Goal: Task Accomplishment & Management: Manage account settings

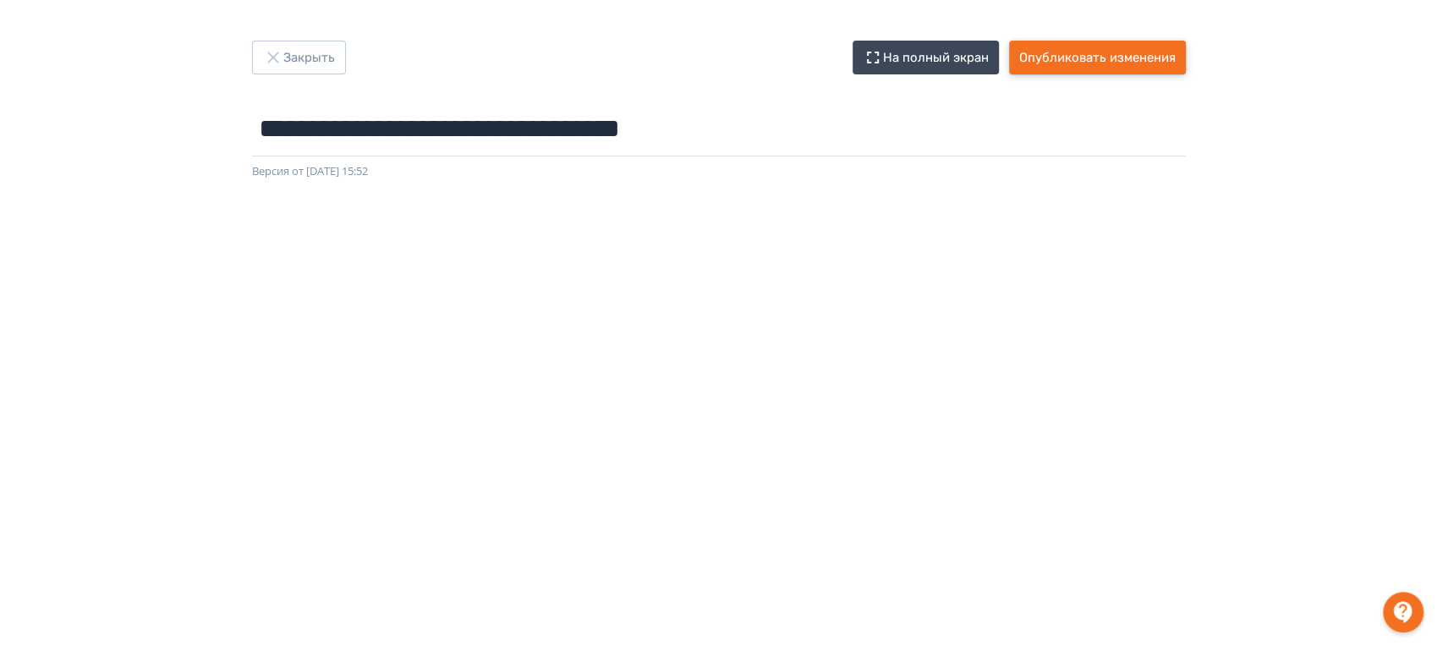
click at [1072, 52] on button "Опубликовать изменения" at bounding box center [1097, 58] width 177 height 34
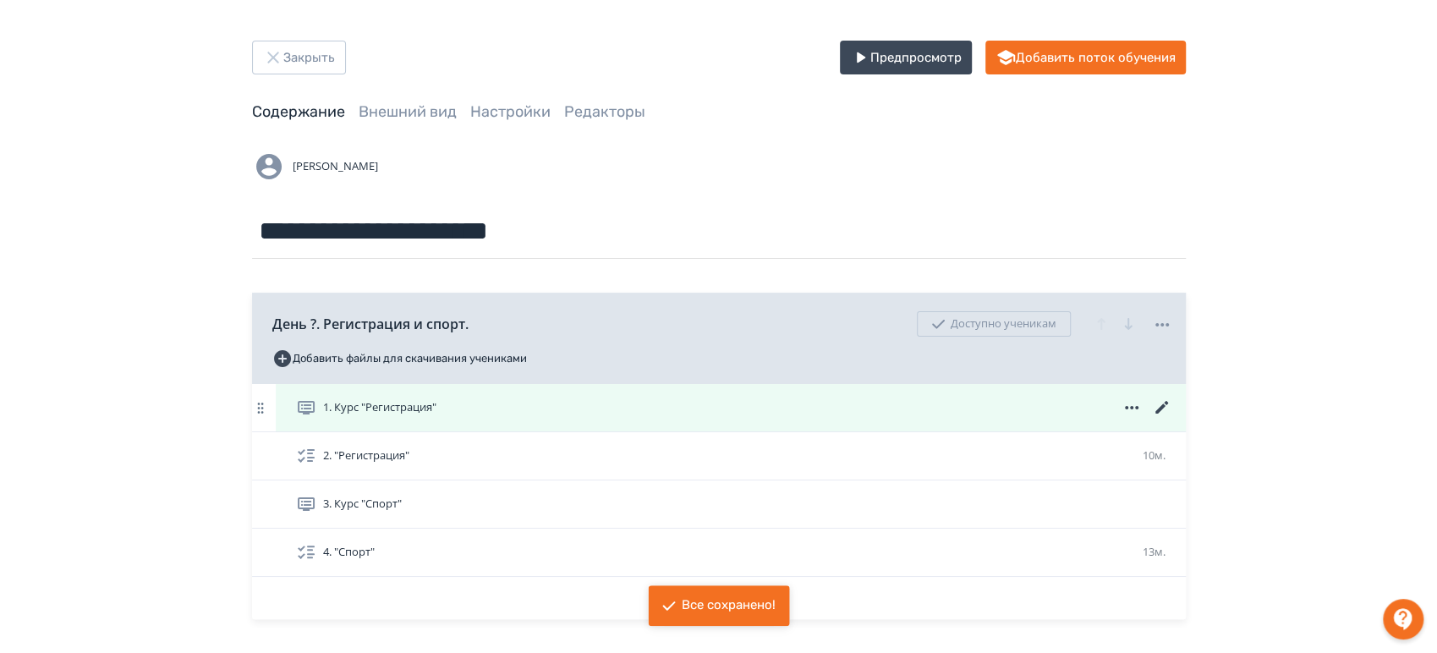
click at [1161, 404] on icon at bounding box center [1160, 407] width 13 height 13
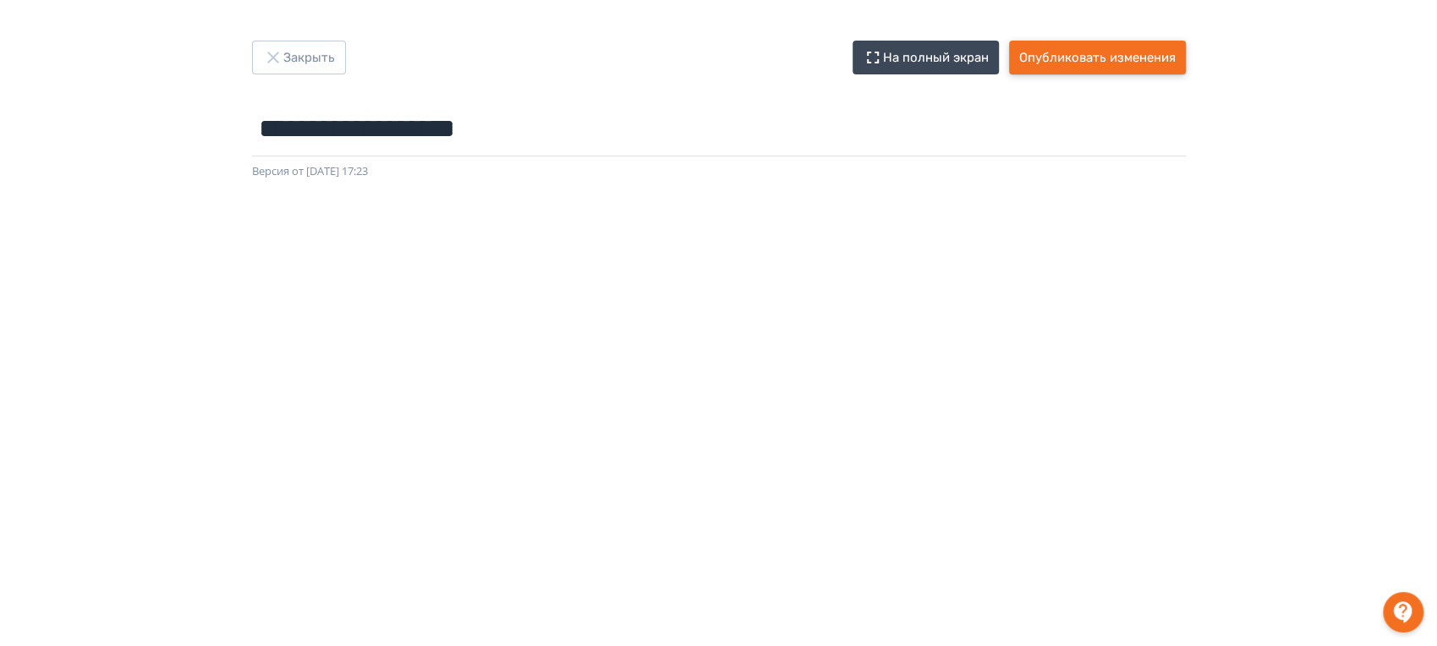
click at [1093, 42] on button "Опубликовать изменения" at bounding box center [1097, 58] width 177 height 34
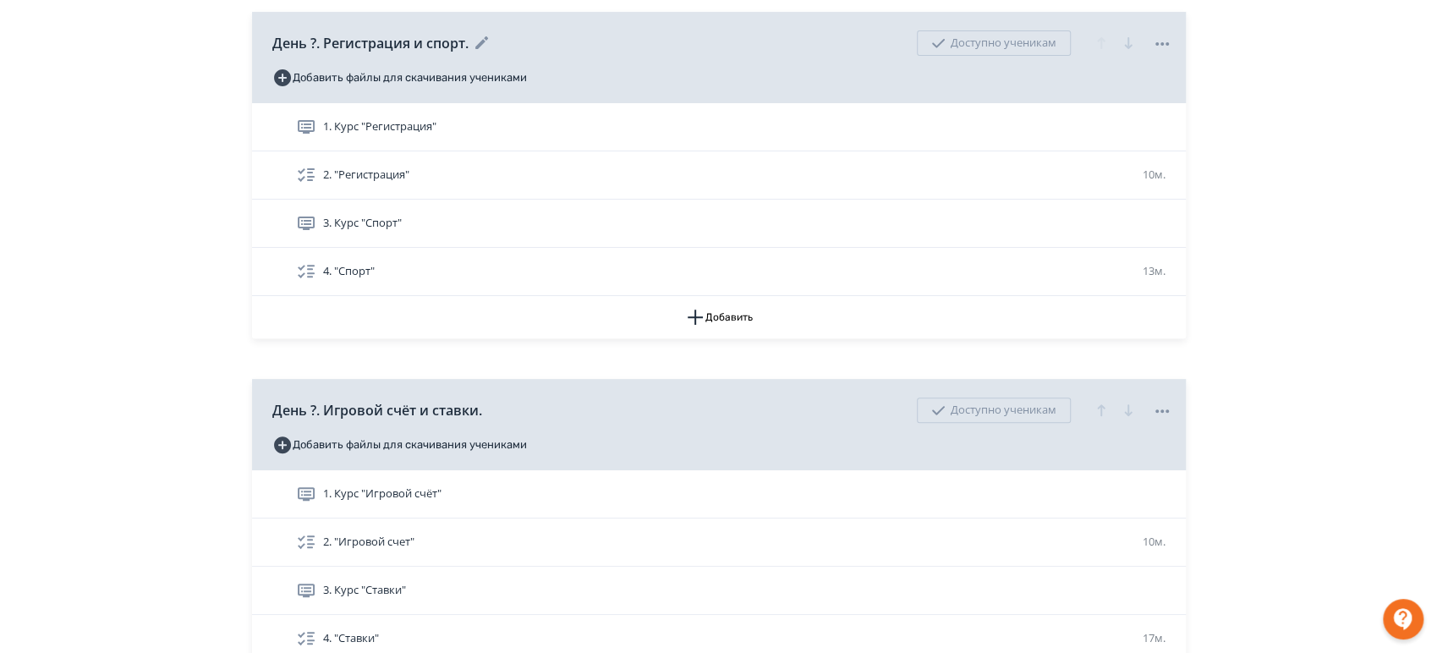
scroll to position [282, 0]
